Goal: Task Accomplishment & Management: Complete application form

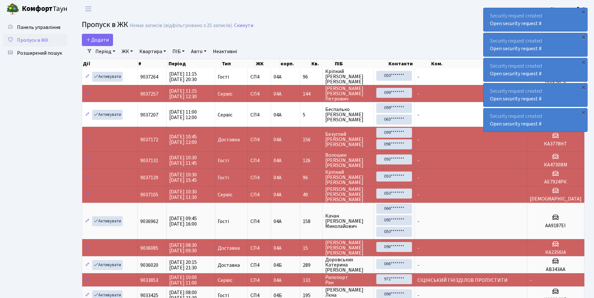
select select "25"
click at [41, 53] on span "Розширений пошук" at bounding box center [39, 52] width 45 height 7
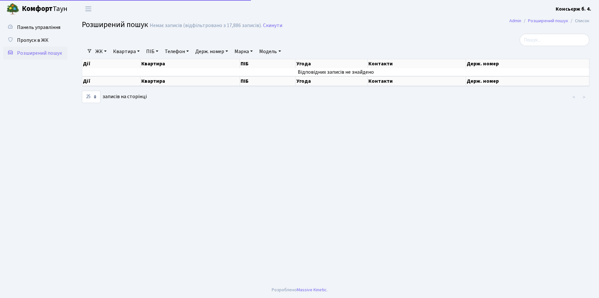
select select "25"
click at [34, 40] on span "Пропуск в ЖК" at bounding box center [32, 40] width 31 height 7
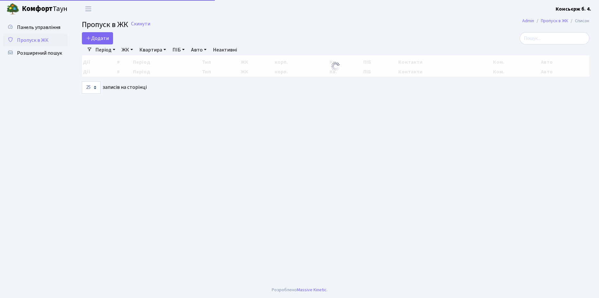
select select "25"
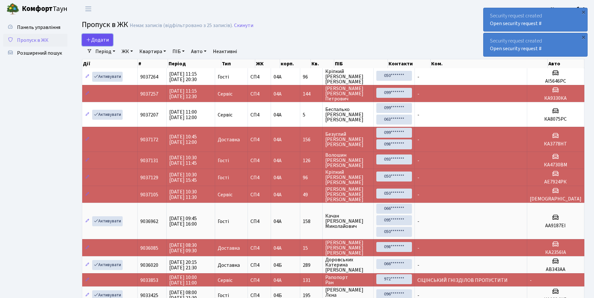
click at [101, 40] on span "Додати" at bounding box center [97, 39] width 23 height 7
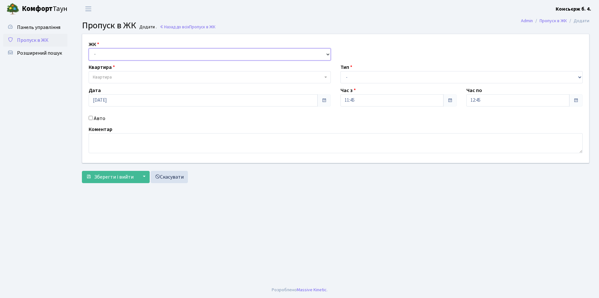
click at [130, 52] on select "- [STREET_ADDRESS]" at bounding box center [210, 54] width 242 height 12
select select "325"
click at [89, 48] on select "- [STREET_ADDRESS]" at bounding box center [210, 54] width 242 height 12
select select
click at [135, 76] on span "Квартира" at bounding box center [208, 77] width 230 height 6
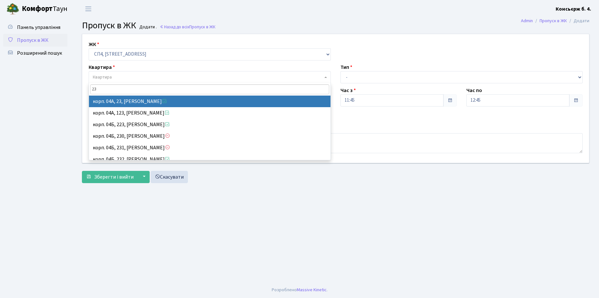
type input "23"
select select "21051"
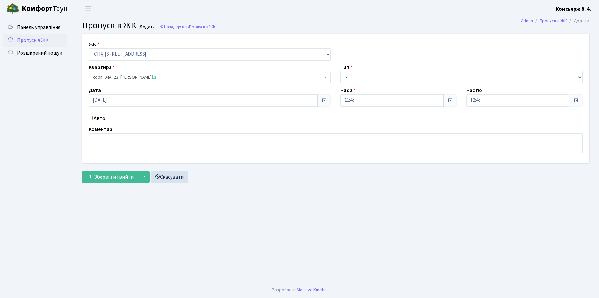
click at [90, 116] on input "Авто" at bounding box center [91, 118] width 4 height 4
checkbox input "true"
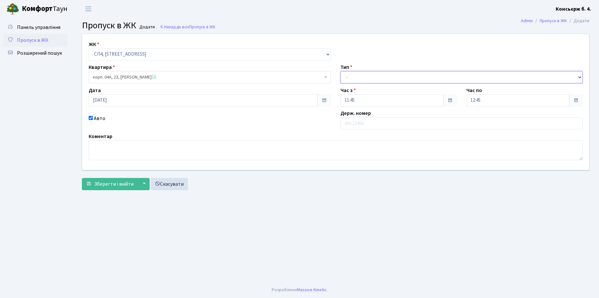
click at [370, 75] on select "- Доставка Таксі Гості Сервіс" at bounding box center [462, 77] width 242 height 12
select select "1"
click at [341, 71] on select "- Доставка Таксі Гості Сервіс" at bounding box center [462, 77] width 242 height 12
click at [378, 124] on input "text" at bounding box center [462, 123] width 242 height 12
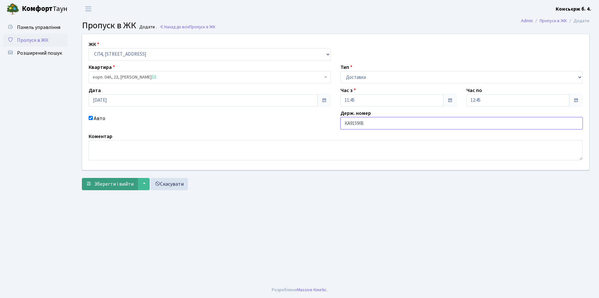
type input "КА9159ІВ"
click at [108, 182] on span "Зберегти і вийти" at bounding box center [114, 183] width 40 height 7
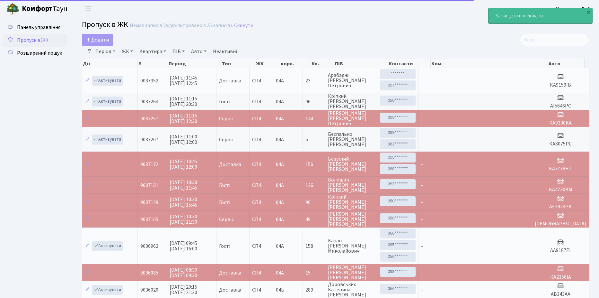
select select "25"
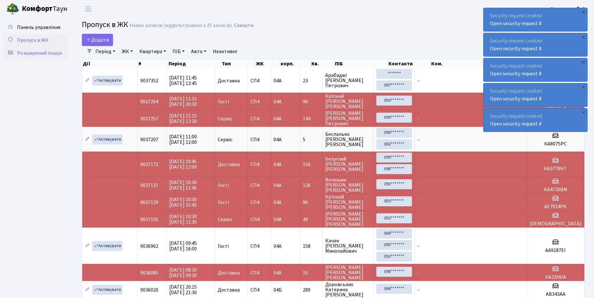
click at [40, 52] on span "Розширений пошук" at bounding box center [39, 52] width 45 height 7
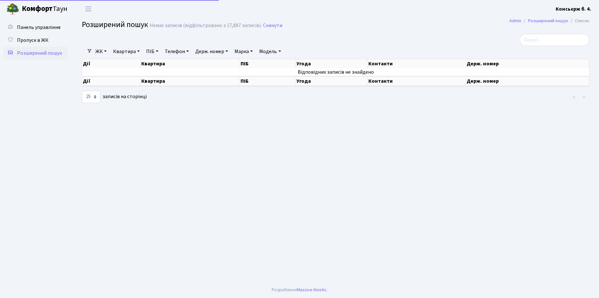
select select "25"
click at [36, 40] on span "Пропуск в ЖК" at bounding box center [32, 40] width 31 height 7
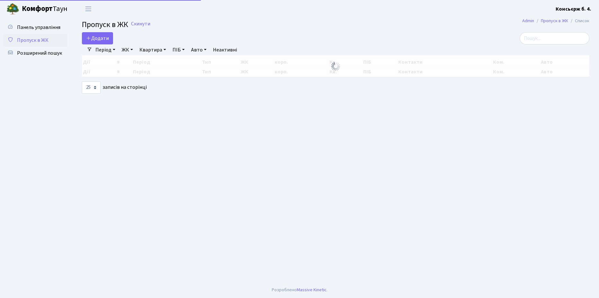
select select "25"
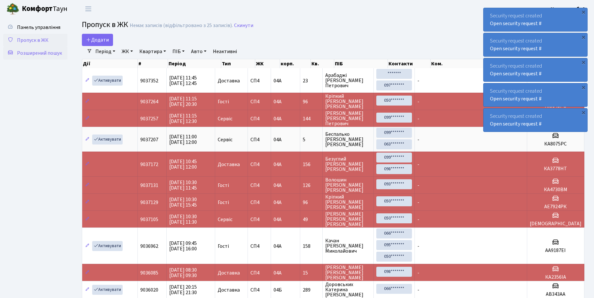
click at [39, 54] on span "Розширений пошук" at bounding box center [39, 52] width 45 height 7
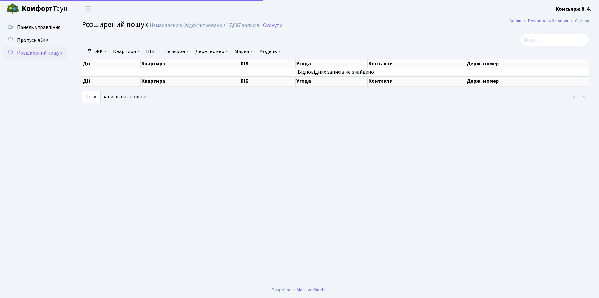
select select "25"
click at [36, 40] on span "Пропуск в ЖК" at bounding box center [32, 40] width 31 height 7
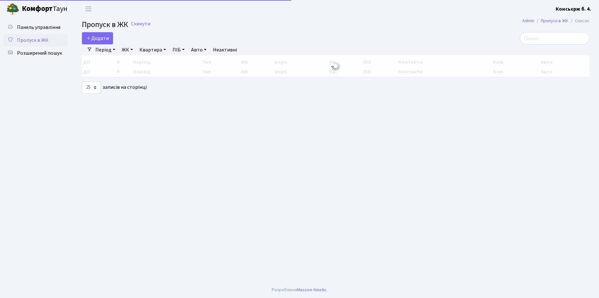
select select "25"
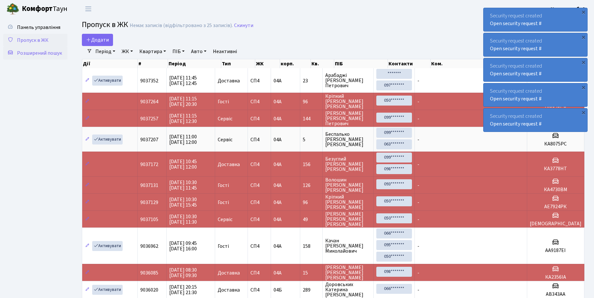
click at [31, 55] on span "Розширений пошук" at bounding box center [39, 52] width 45 height 7
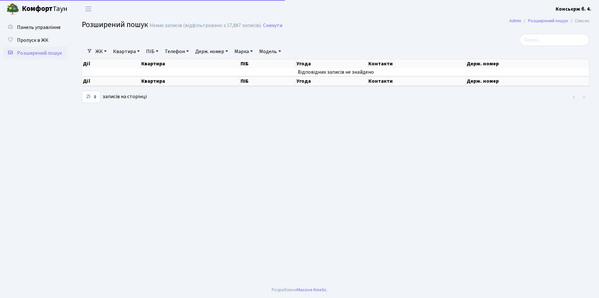
select select "25"
click at [30, 41] on span "Пропуск в ЖК" at bounding box center [32, 40] width 31 height 7
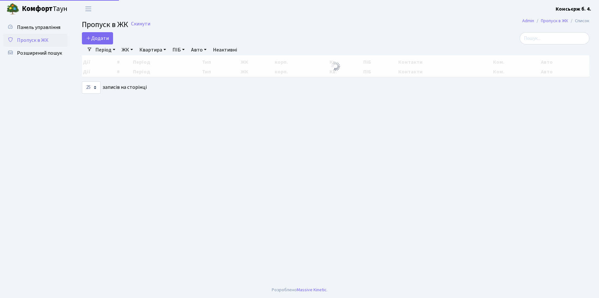
select select "25"
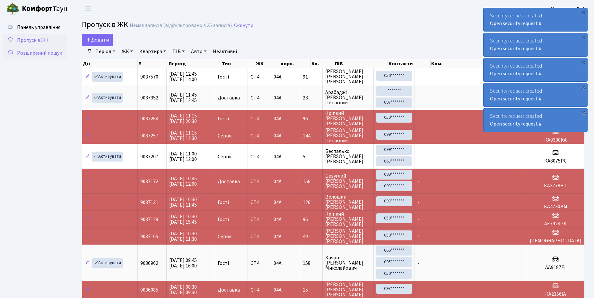
click at [35, 51] on span "Розширений пошук" at bounding box center [39, 52] width 45 height 7
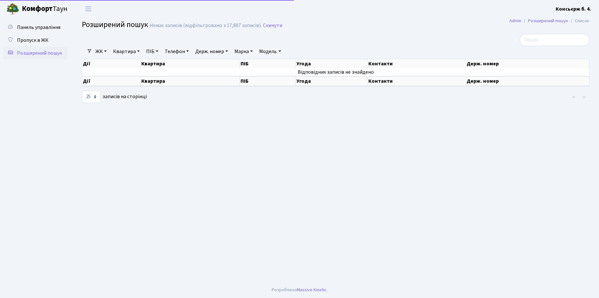
select select "25"
click at [34, 39] on span "Пропуск в ЖК" at bounding box center [32, 40] width 31 height 7
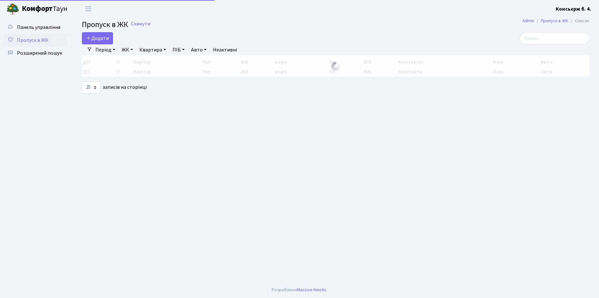
select select "25"
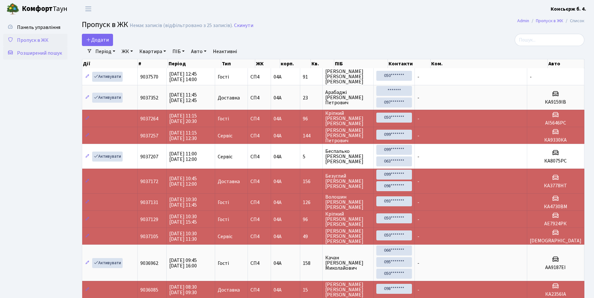
click at [43, 52] on span "Розширений пошук" at bounding box center [39, 52] width 45 height 7
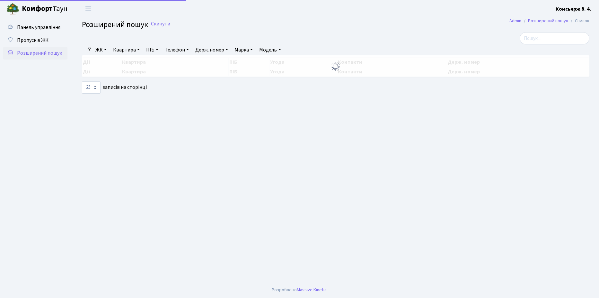
select select "25"
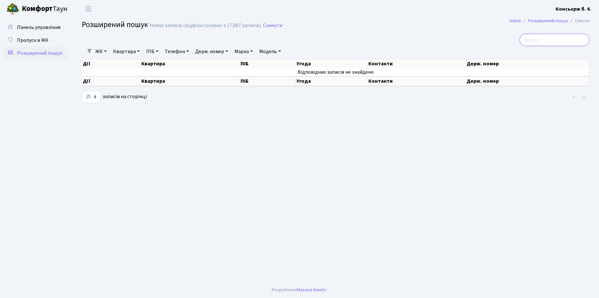
click at [546, 40] on input "search" at bounding box center [555, 40] width 70 height 12
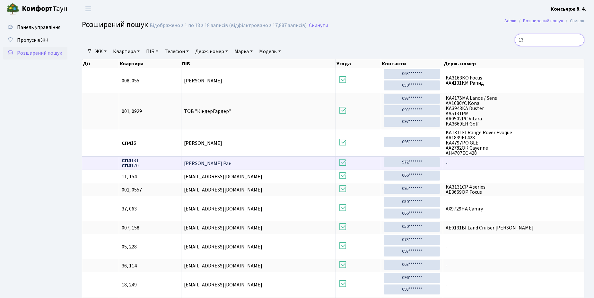
type input "1"
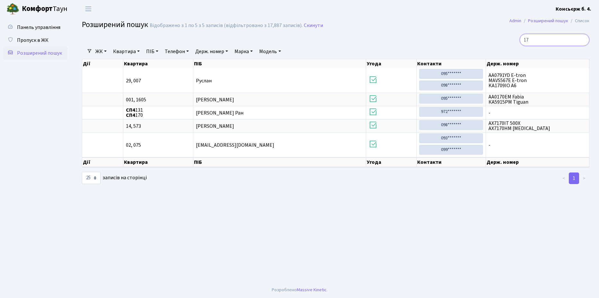
type input "1"
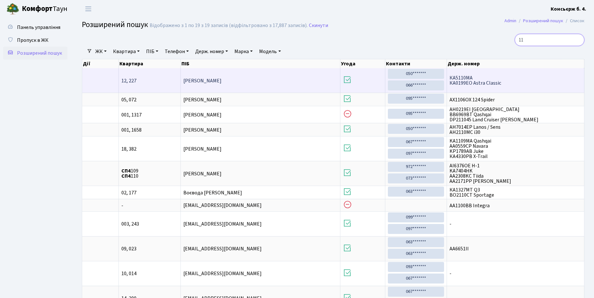
type input "1"
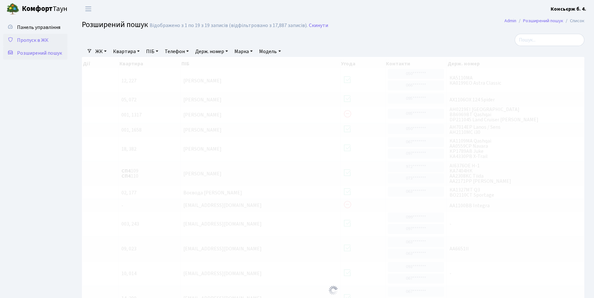
click at [44, 38] on span "Пропуск в ЖК" at bounding box center [32, 40] width 31 height 7
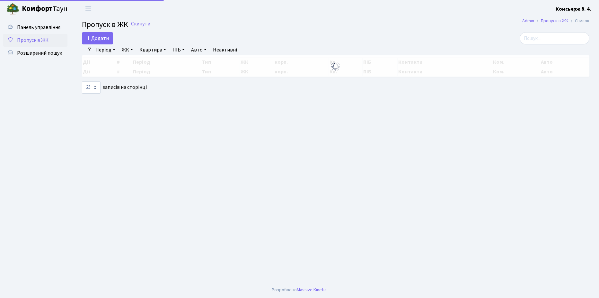
select select "25"
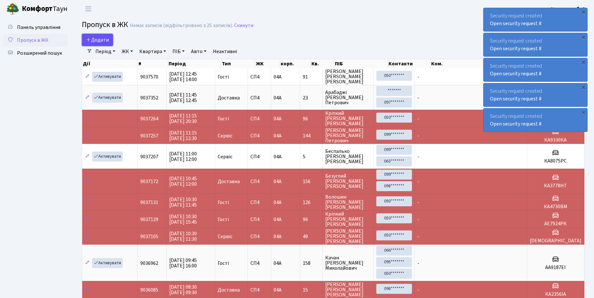
click at [102, 39] on span "Додати" at bounding box center [97, 39] width 23 height 7
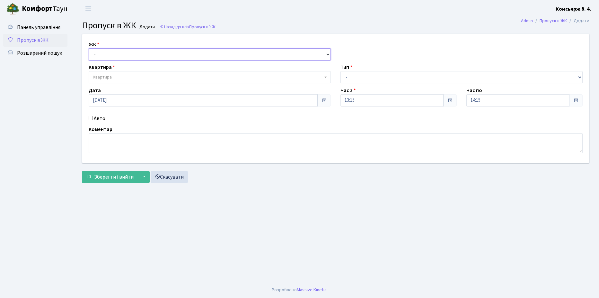
click at [123, 54] on select "- [STREET_ADDRESS]" at bounding box center [210, 54] width 242 height 12
select select "325"
click at [89, 48] on select "- [STREET_ADDRESS]" at bounding box center [210, 54] width 242 height 12
select select
click at [138, 77] on span "Квартира" at bounding box center [208, 77] width 230 height 6
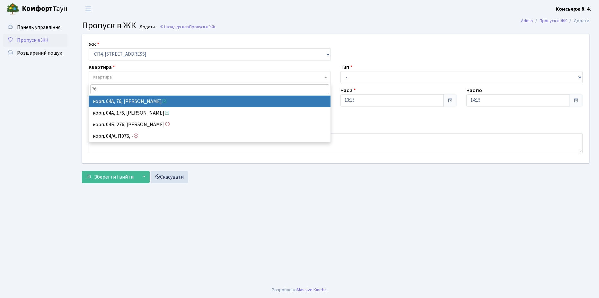
type input "76"
select select "21104"
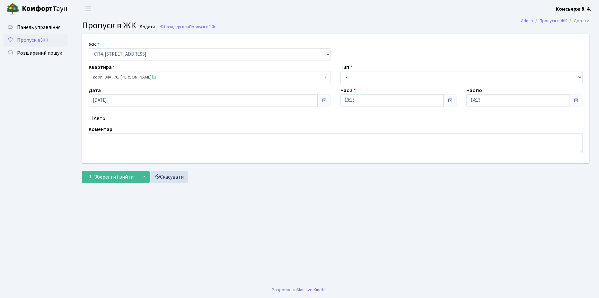
click at [92, 116] on input "Авто" at bounding box center [91, 118] width 4 height 4
checkbox input "true"
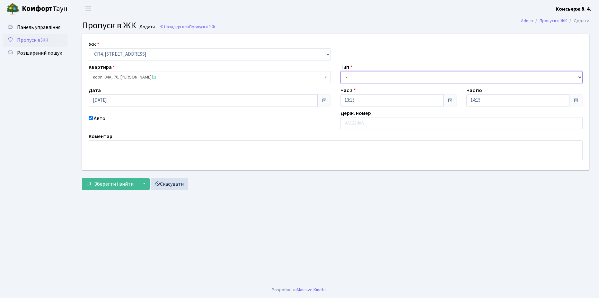
click at [409, 76] on select "- Доставка Таксі Гості Сервіс" at bounding box center [462, 77] width 242 height 12
select select "18"
click at [341, 71] on select "- Доставка Таксі Гості Сервіс" at bounding box center [462, 77] width 242 height 12
click at [378, 123] on input "text" at bounding box center [462, 123] width 242 height 12
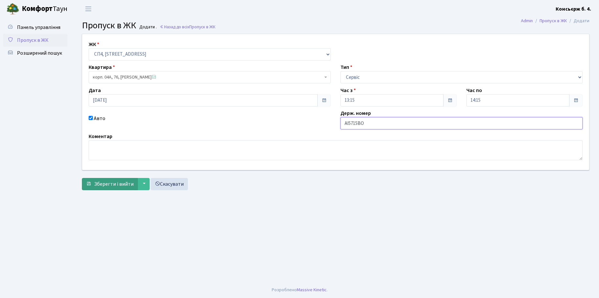
type input "АІ5715ВО"
click at [110, 184] on span "Зберегти і вийти" at bounding box center [114, 183] width 40 height 7
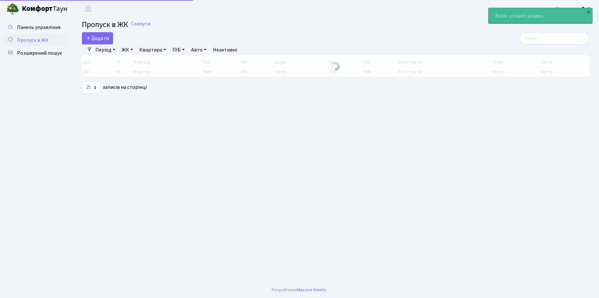
select select "25"
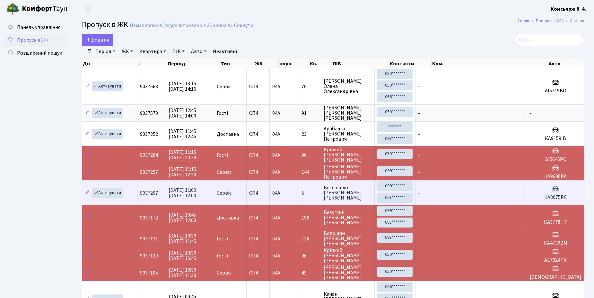
click at [117, 183] on td "Активувати" at bounding box center [109, 192] width 55 height 25
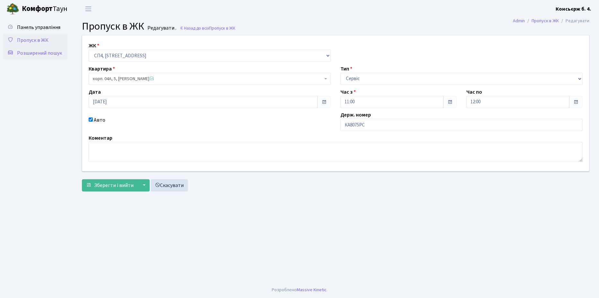
click at [32, 52] on span "Розширений пошук" at bounding box center [39, 52] width 45 height 7
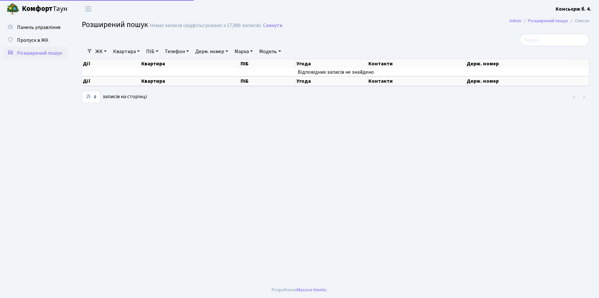
select select "25"
click at [32, 38] on span "Пропуск в ЖК" at bounding box center [32, 40] width 31 height 7
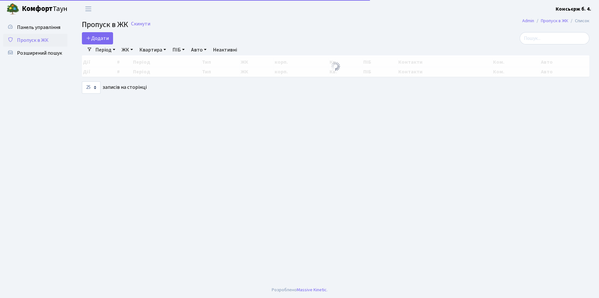
select select "25"
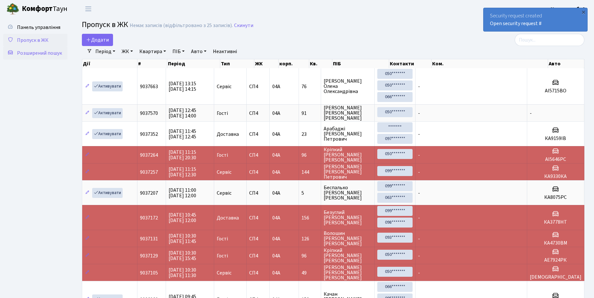
click at [38, 51] on span "Розширений пошук" at bounding box center [39, 52] width 45 height 7
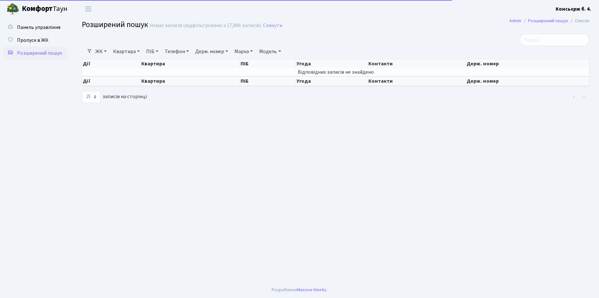
select select "25"
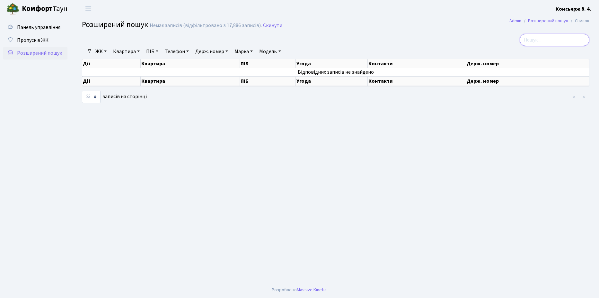
click at [551, 40] on input "search" at bounding box center [555, 40] width 70 height 12
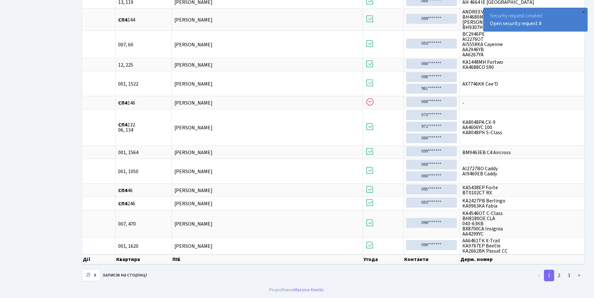
scroll to position [237, 0]
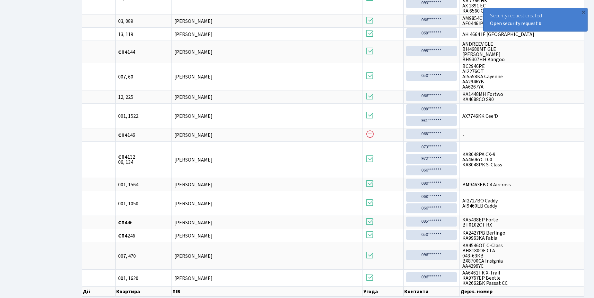
type input "46"
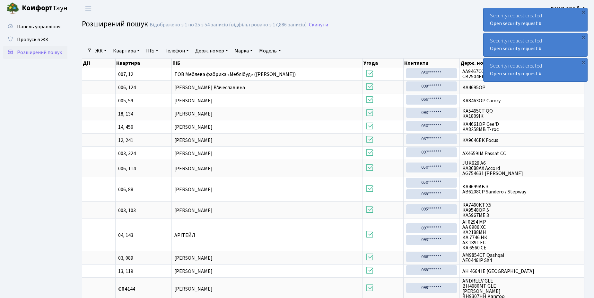
scroll to position [0, 0]
click at [104, 49] on link "ЖК" at bounding box center [101, 51] width 16 height 11
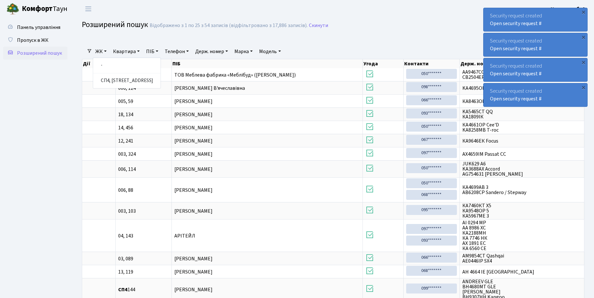
click at [45, 114] on ul "Панель управління Пропуск в ЖК Розширений пошук" at bounding box center [35, 284] width 64 height 527
click at [40, 40] on span "Пропуск в ЖК" at bounding box center [32, 40] width 31 height 7
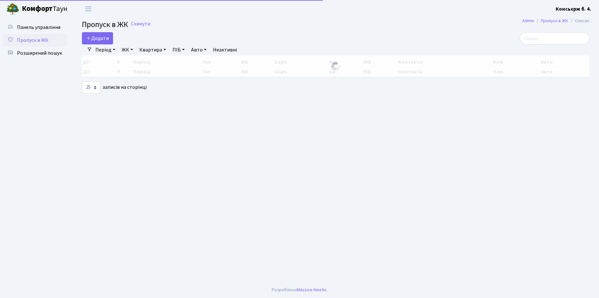
select select "25"
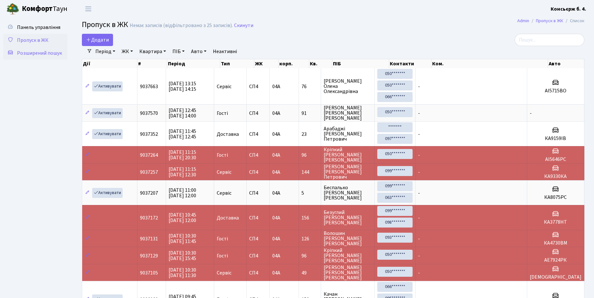
click at [36, 50] on span "Розширений пошук" at bounding box center [39, 52] width 45 height 7
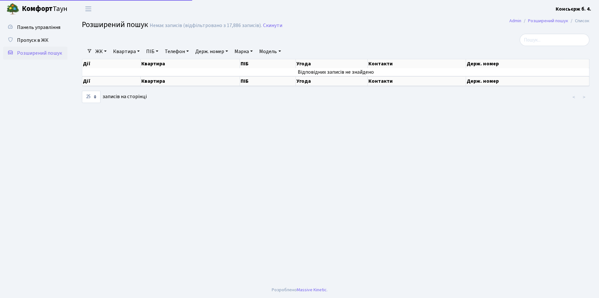
select select "25"
click at [548, 40] on input "search" at bounding box center [555, 40] width 70 height 12
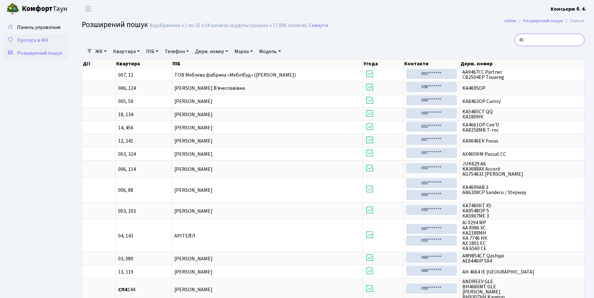
type input "46"
click at [26, 40] on span "Пропуск в ЖК" at bounding box center [32, 40] width 31 height 7
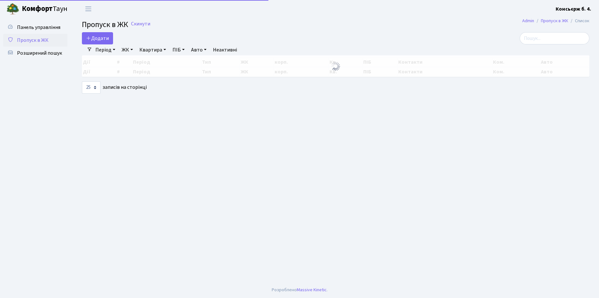
select select "25"
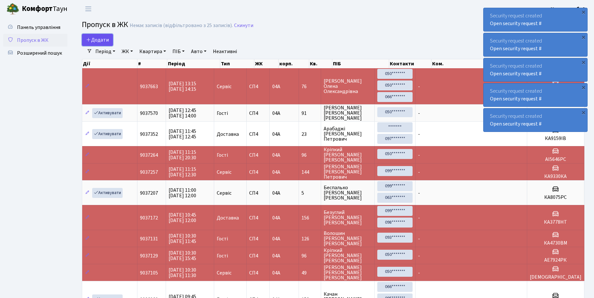
click at [98, 40] on span "Додати" at bounding box center [97, 39] width 23 height 7
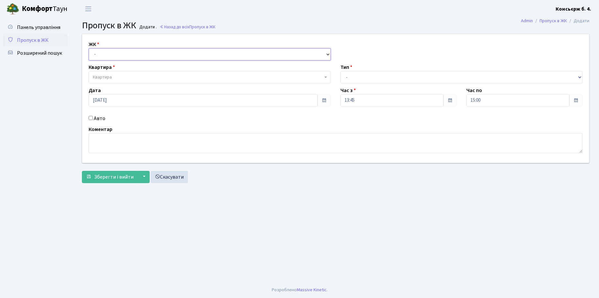
click at [134, 52] on select "- СП4, Столичне шосе, 5" at bounding box center [210, 54] width 242 height 12
select select "325"
click at [89, 48] on select "- СП4, Столичне шосе, 5" at bounding box center [210, 54] width 242 height 12
select select
click at [135, 76] on span "Квартира" at bounding box center [208, 77] width 230 height 6
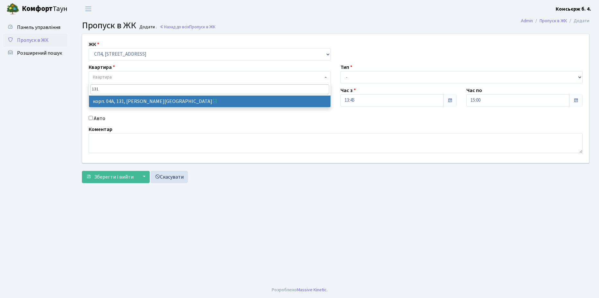
type input "131"
select select "21159"
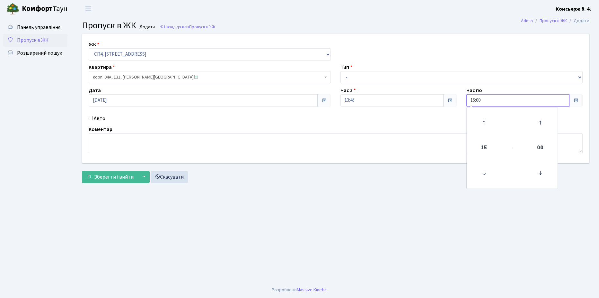
click at [488, 99] on input "15:00" at bounding box center [518, 100] width 103 height 12
click at [484, 123] on icon at bounding box center [484, 122] width 17 height 17
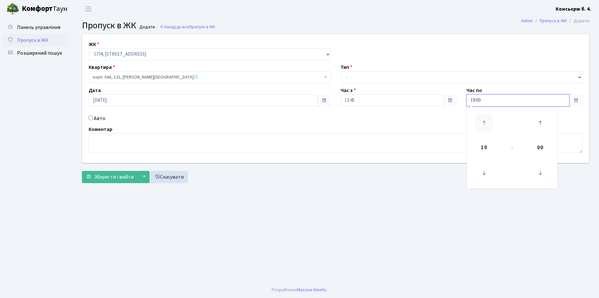
click at [484, 123] on icon at bounding box center [484, 122] width 17 height 17
type input "21:00"
click at [90, 117] on input "Авто" at bounding box center [91, 118] width 4 height 4
checkbox input "true"
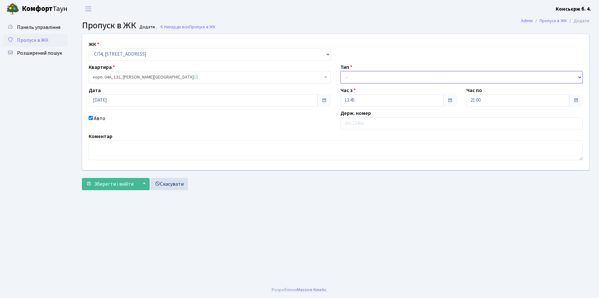
click at [381, 78] on select "- Доставка Таксі Гості Сервіс" at bounding box center [462, 77] width 242 height 12
select select "18"
click at [341, 71] on select "- Доставка Таксі Гості Сервіс" at bounding box center [462, 77] width 242 height 12
click at [385, 123] on input "text" at bounding box center [462, 123] width 242 height 12
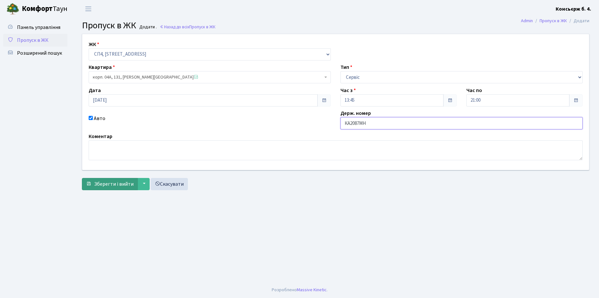
type input "КА2087МН"
click at [110, 183] on span "Зберегти і вийти" at bounding box center [114, 183] width 40 height 7
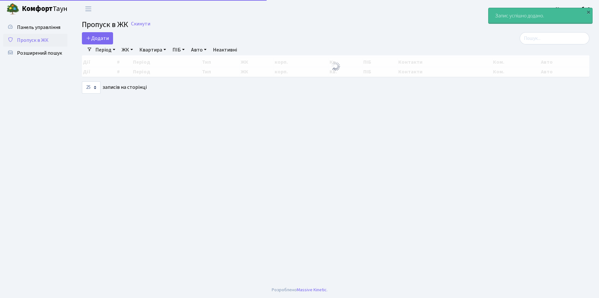
select select "25"
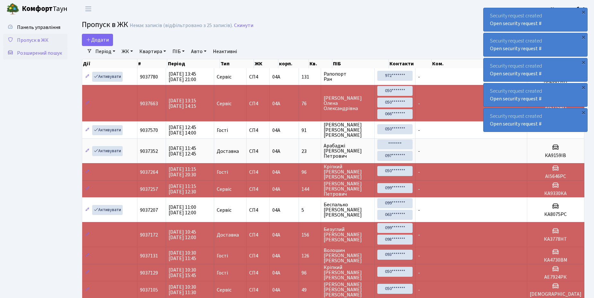
click at [32, 53] on span "Розширений пошук" at bounding box center [39, 52] width 45 height 7
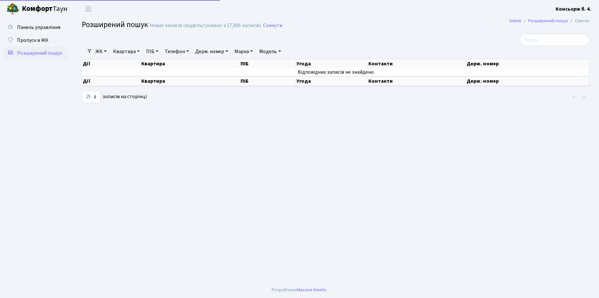
select select "25"
click at [36, 39] on span "Пропуск в ЖК" at bounding box center [32, 40] width 31 height 7
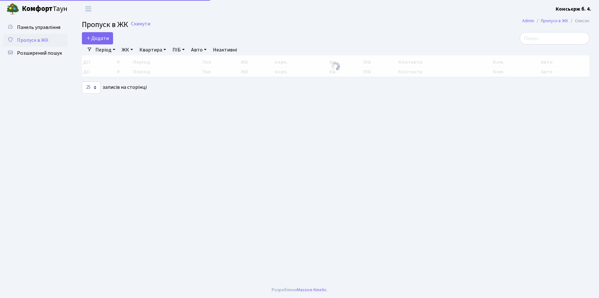
select select "25"
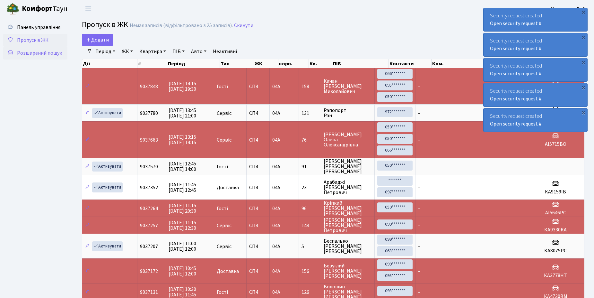
click at [40, 53] on span "Розширений пошук" at bounding box center [39, 52] width 45 height 7
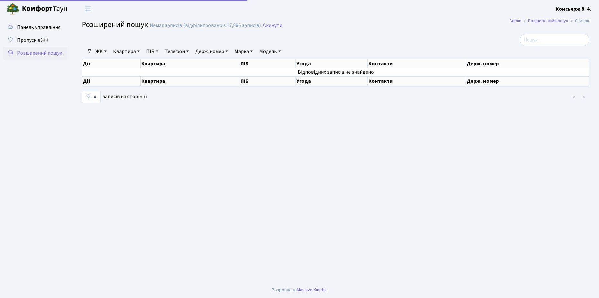
select select "25"
click at [37, 37] on span "Пропуск в ЖК" at bounding box center [32, 40] width 31 height 7
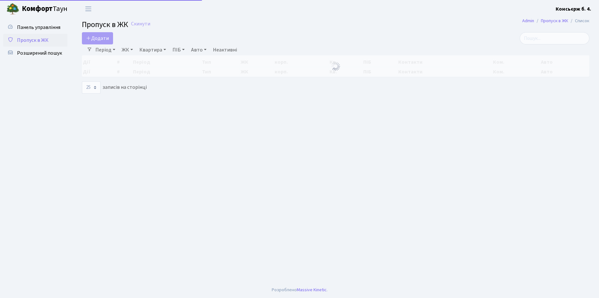
select select "25"
